Goal: Navigation & Orientation: Find specific page/section

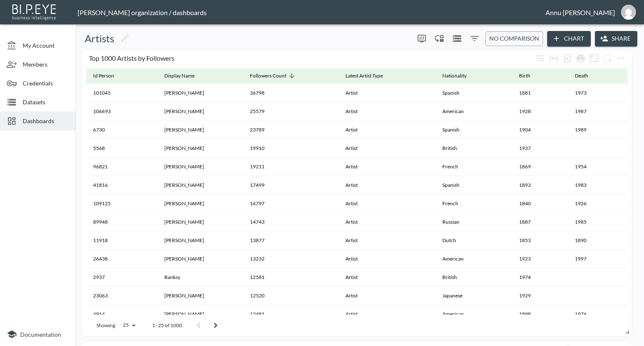
click at [43, 101] on span "Datasets" at bounding box center [46, 102] width 46 height 9
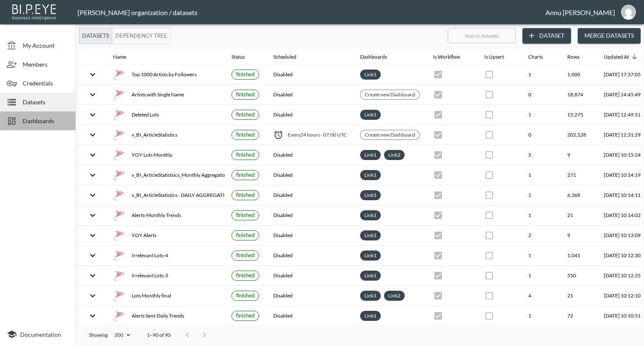
click at [30, 122] on span "Dashboards" at bounding box center [46, 121] width 46 height 9
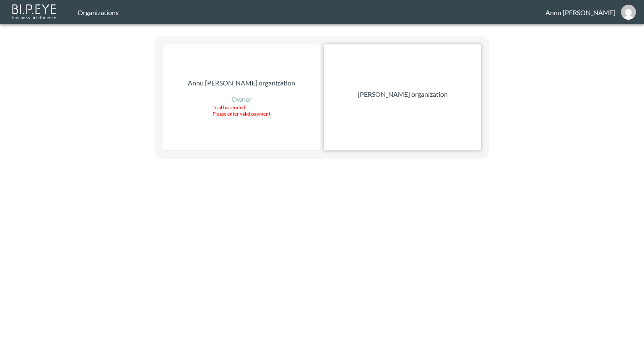
click at [414, 94] on p "Nadia Senft organization" at bounding box center [403, 94] width 90 height 10
